Goal: Information Seeking & Learning: Learn about a topic

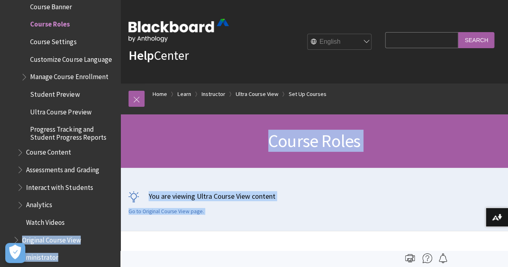
click at [261, 200] on p "You are viewing Ultra Course View content" at bounding box center [313, 196] width 371 height 10
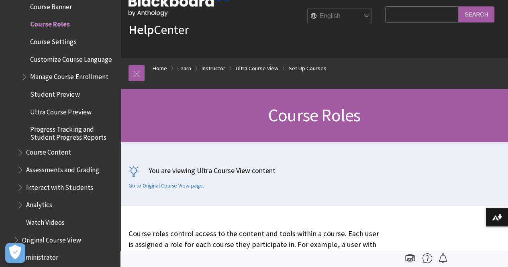
scroll to position [25, 0]
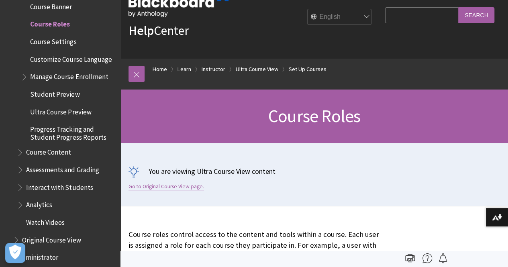
click at [144, 187] on link "Go to Original Course View page." at bounding box center [165, 186] width 75 height 7
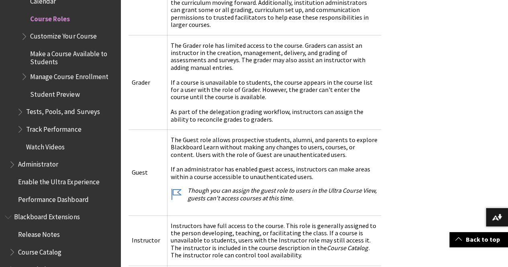
scroll to position [519, 0]
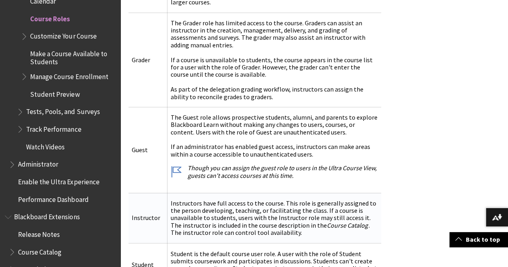
click at [146, 193] on td "Instructor" at bounding box center [147, 218] width 39 height 50
click at [230, 127] on td "The Guest role allows prospective students, alumni, and parents to explore Blac…" at bounding box center [274, 150] width 214 height 86
click at [243, 77] on td "The Grader role has limited access to the course. Graders can assist an instruc…" at bounding box center [274, 59] width 214 height 94
